Goal: Task Accomplishment & Management: Use online tool/utility

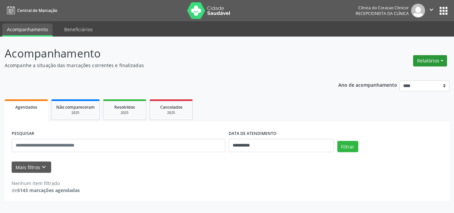
click at [422, 59] on button "Relatórios" at bounding box center [430, 60] width 34 height 11
click at [407, 75] on link "Agendamentos" at bounding box center [411, 74] width 71 height 9
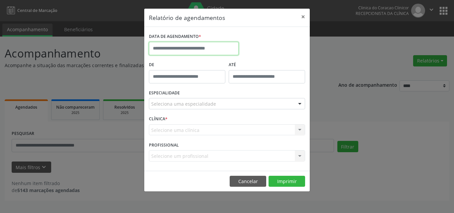
click at [193, 43] on input "text" at bounding box center [194, 48] width 90 height 13
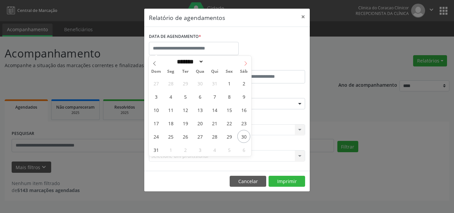
click at [247, 64] on icon at bounding box center [245, 63] width 5 height 5
click at [156, 67] on div "Dom Seg Ter Qua Qui Sex Sáb" at bounding box center [200, 71] width 102 height 9
click at [156, 63] on icon at bounding box center [154, 63] width 5 height 5
select select "*"
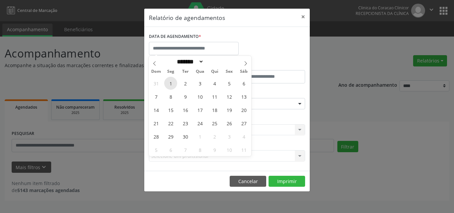
click at [174, 85] on span "1" at bounding box center [170, 83] width 13 height 13
type input "**********"
click at [171, 87] on span "1" at bounding box center [170, 83] width 13 height 13
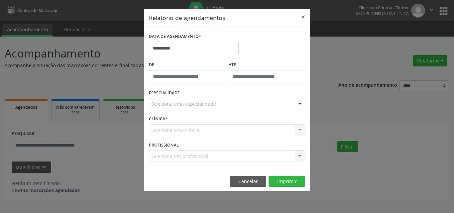
click at [171, 87] on div "De" at bounding box center [187, 74] width 80 height 28
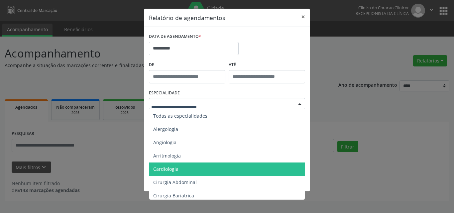
click at [174, 167] on span "Cardiologia" at bounding box center [165, 169] width 25 height 6
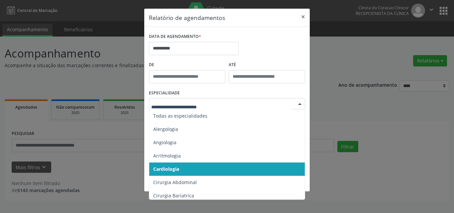
click at [172, 167] on span "Cardiologia" at bounding box center [166, 169] width 26 height 6
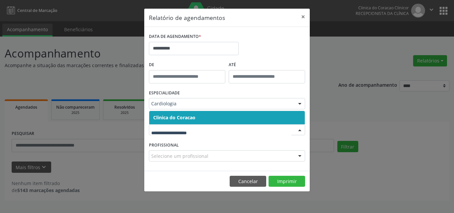
click at [185, 120] on span "Clinica do Coracao" at bounding box center [174, 117] width 42 height 6
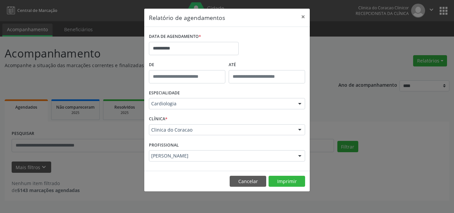
click at [182, 126] on div "Clinica do Coracao" at bounding box center [227, 129] width 156 height 11
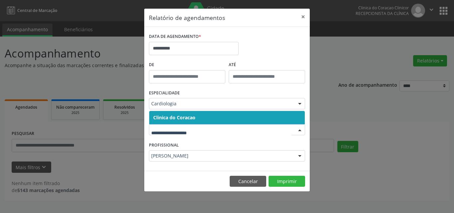
click at [300, 101] on div at bounding box center [300, 103] width 10 height 11
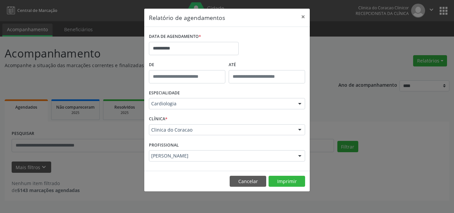
click at [300, 101] on div at bounding box center [300, 103] width 10 height 11
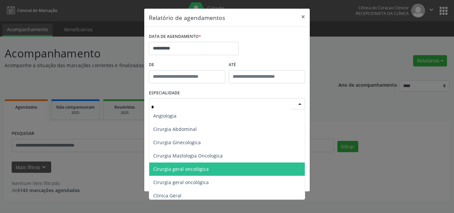
type input "**"
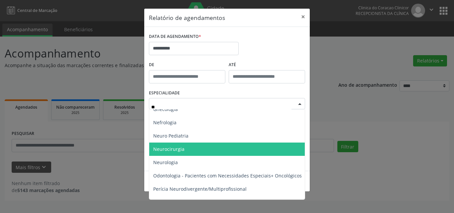
click at [179, 146] on span "Neurocirurgia" at bounding box center [168, 149] width 31 height 6
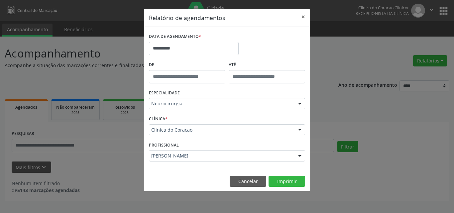
click at [187, 134] on div "Clinica do Coracao" at bounding box center [227, 129] width 156 height 11
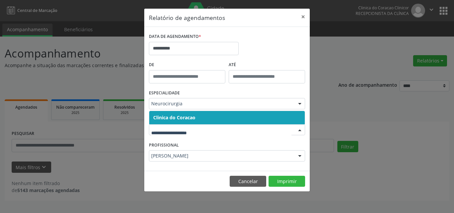
click at [190, 118] on span "Clinica do Coracao" at bounding box center [174, 117] width 42 height 6
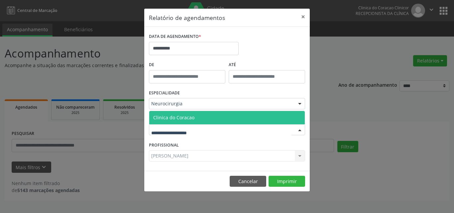
click at [192, 119] on span "Clinica do Coracao" at bounding box center [173, 117] width 41 height 6
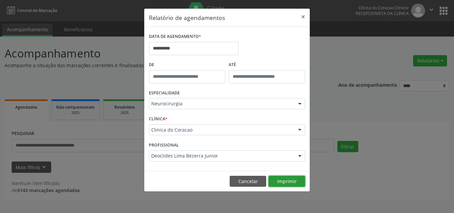
click at [280, 181] on button "Imprimir" at bounding box center [286, 181] width 37 height 11
